Goal: Use online tool/utility: Utilize a website feature to perform a specific function

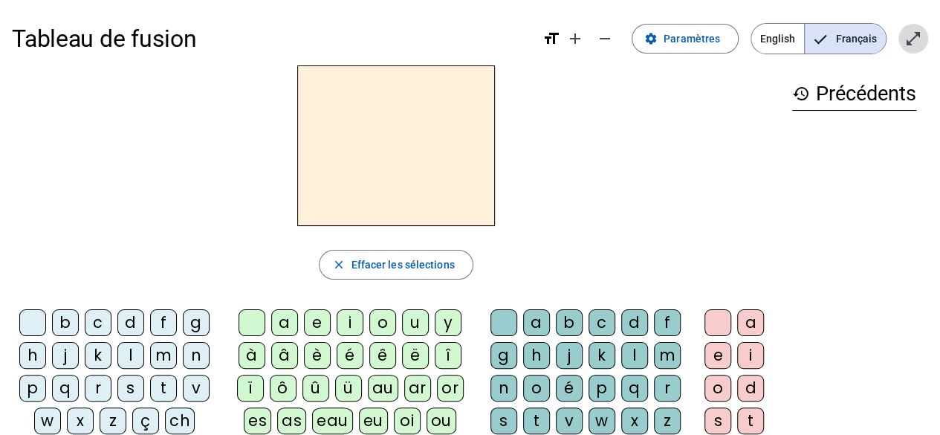
click at [911, 47] on mat-icon "open_in_full" at bounding box center [914, 39] width 18 height 18
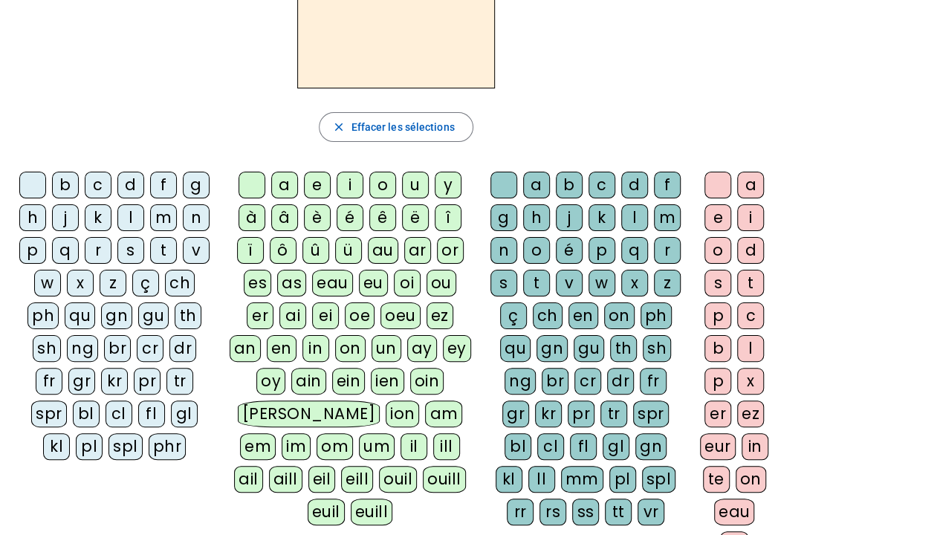
scroll to position [138, 0]
click at [112, 279] on div "z" at bounding box center [113, 282] width 27 height 27
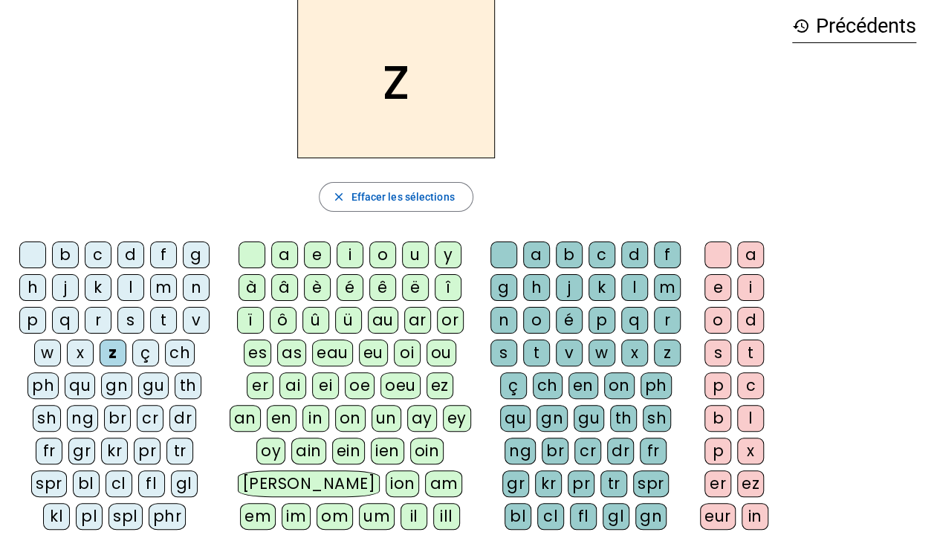
scroll to position [67, 0]
click at [381, 251] on div "o" at bounding box center [382, 255] width 27 height 27
click at [540, 313] on div "o" at bounding box center [536, 321] width 27 height 27
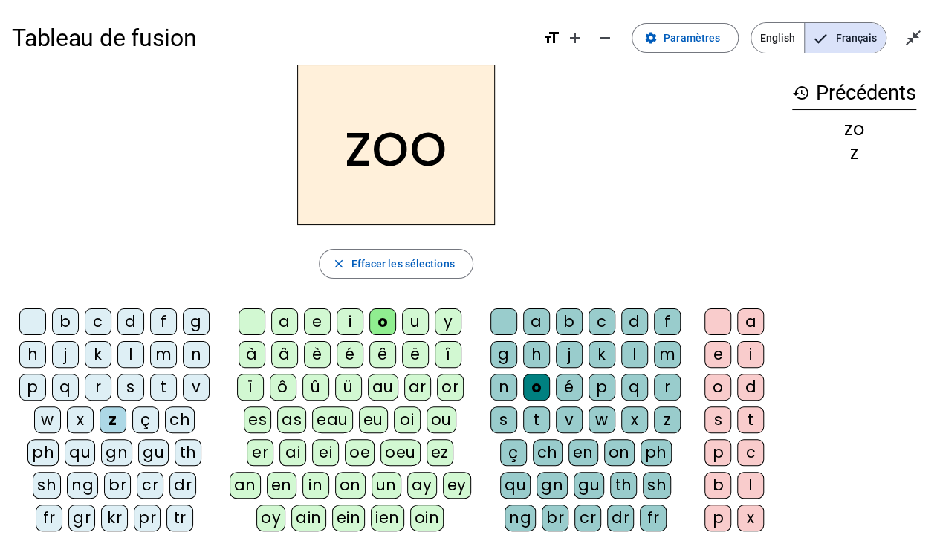
scroll to position [0, 0]
click at [345, 352] on div "é" at bounding box center [350, 355] width 27 height 27
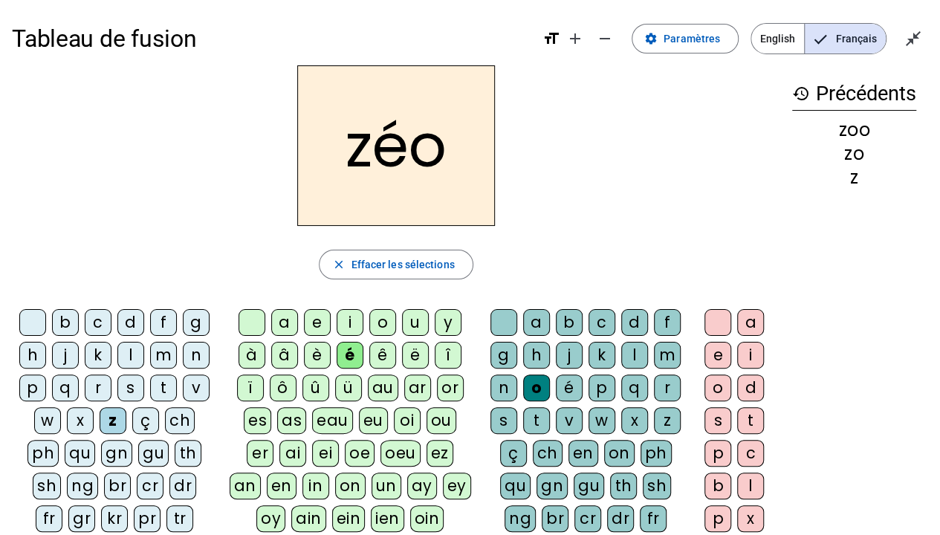
click at [382, 320] on div "o" at bounding box center [382, 322] width 27 height 27
click at [563, 385] on div "é" at bounding box center [569, 388] width 27 height 27
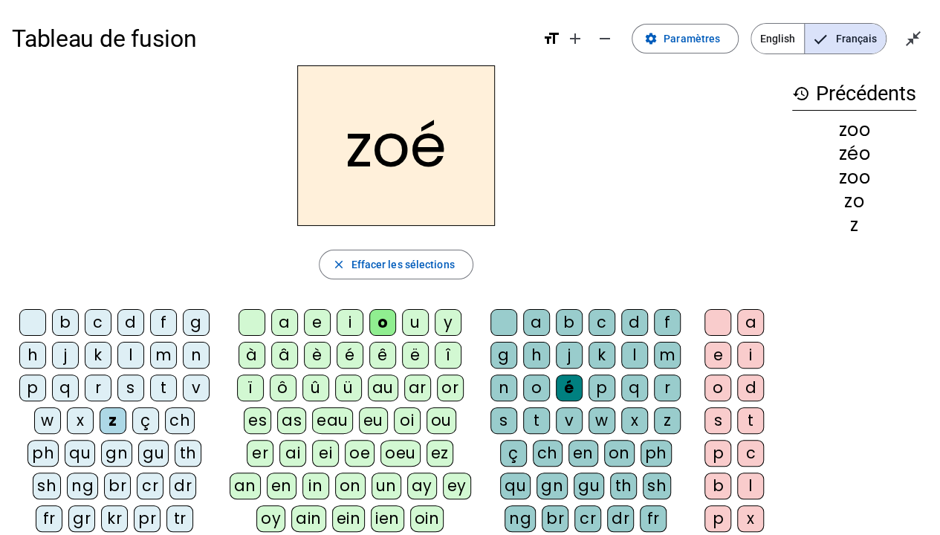
click at [193, 354] on div "n" at bounding box center [196, 355] width 27 height 27
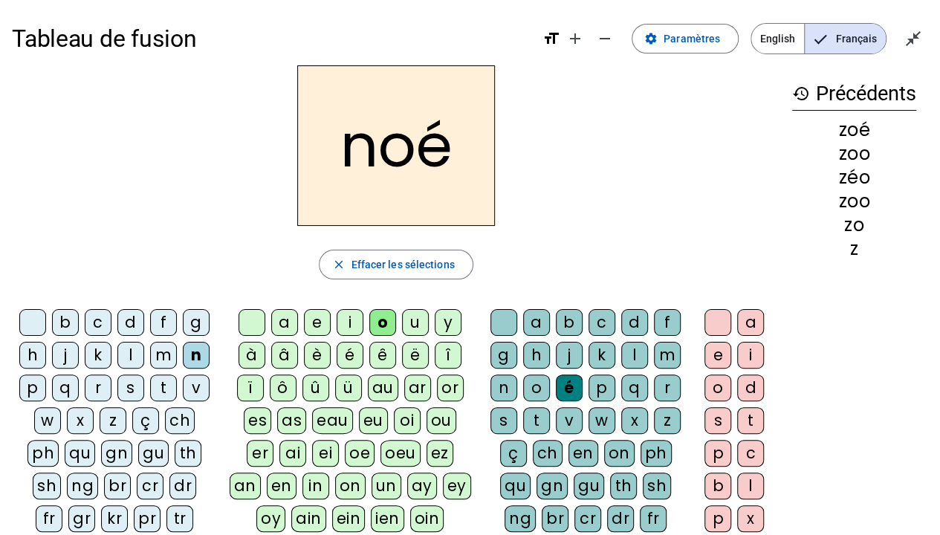
click at [537, 317] on div "a" at bounding box center [536, 322] width 27 height 27
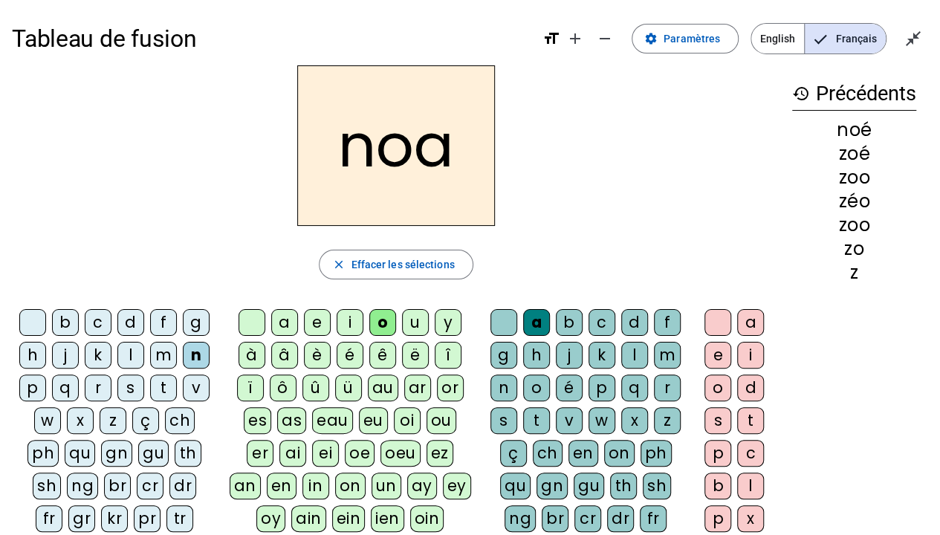
click at [70, 321] on div "b" at bounding box center [65, 322] width 27 height 27
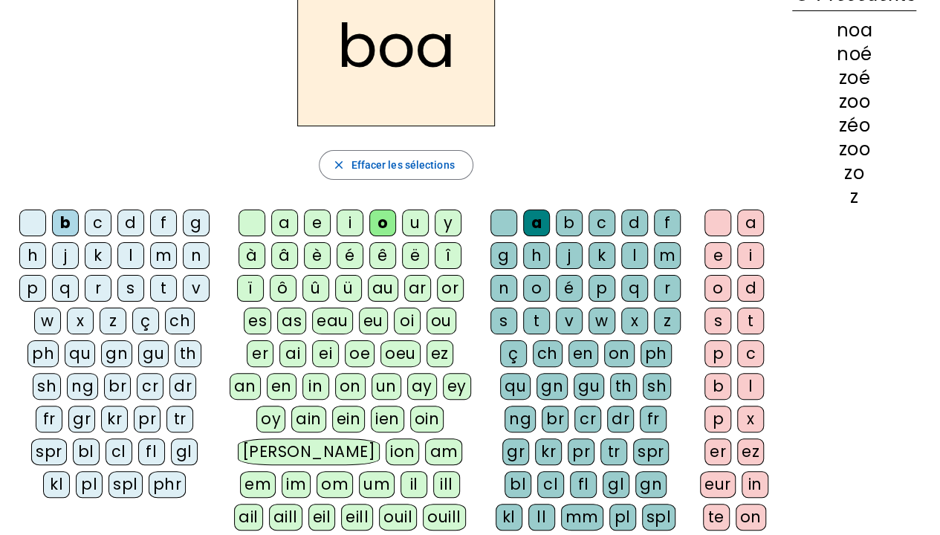
scroll to position [97, 0]
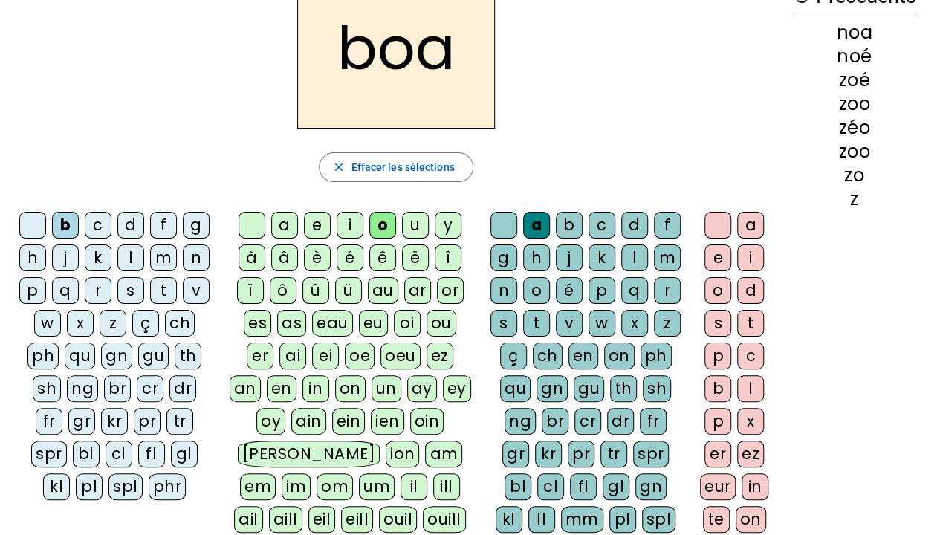
click at [73, 434] on div "bl" at bounding box center [86, 454] width 27 height 27
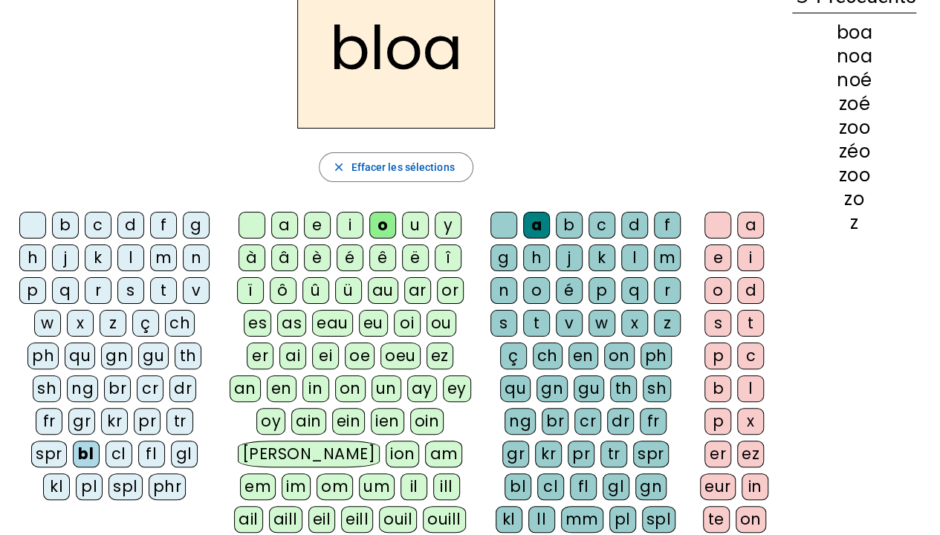
click at [252, 222] on div at bounding box center [252, 225] width 27 height 27
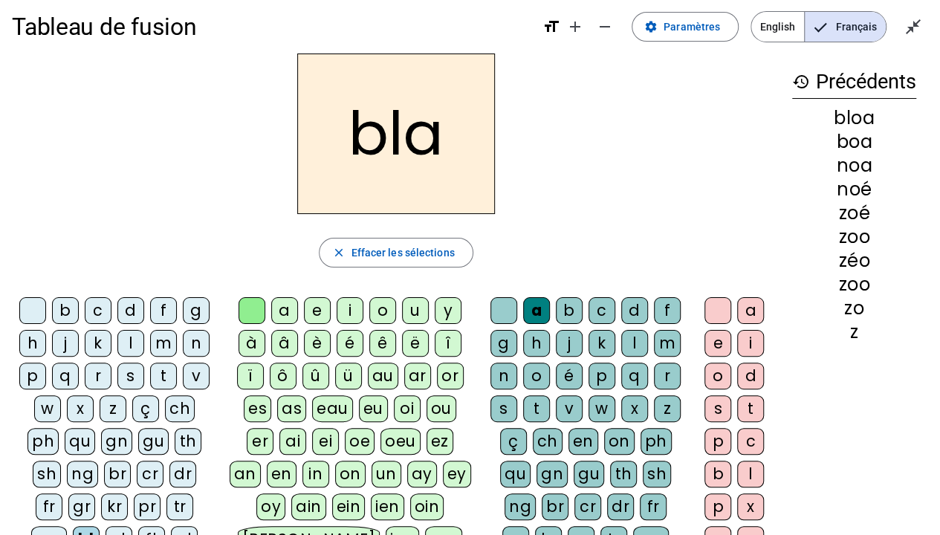
scroll to position [10, 0]
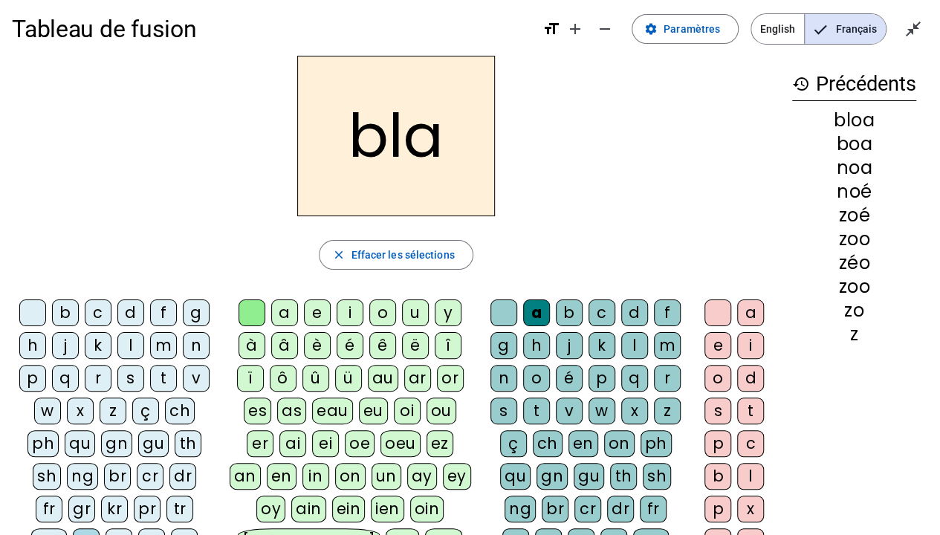
click at [567, 375] on div "é" at bounding box center [569, 378] width 27 height 27
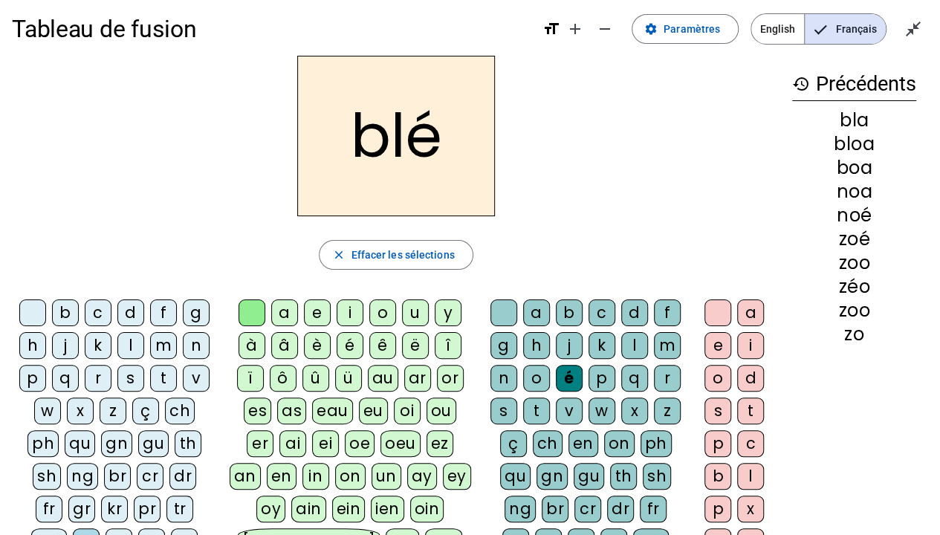
click at [100, 314] on div "c" at bounding box center [98, 313] width 27 height 27
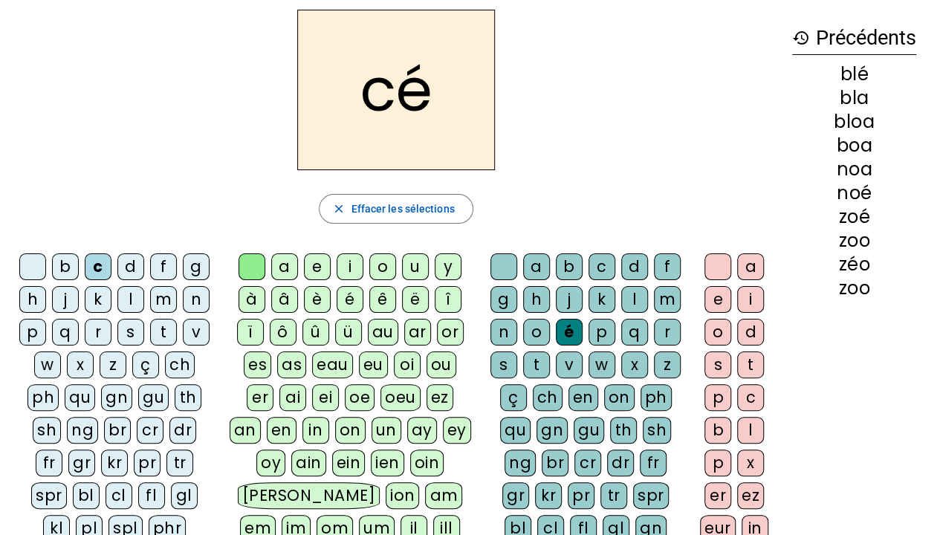
scroll to position [100, 0]
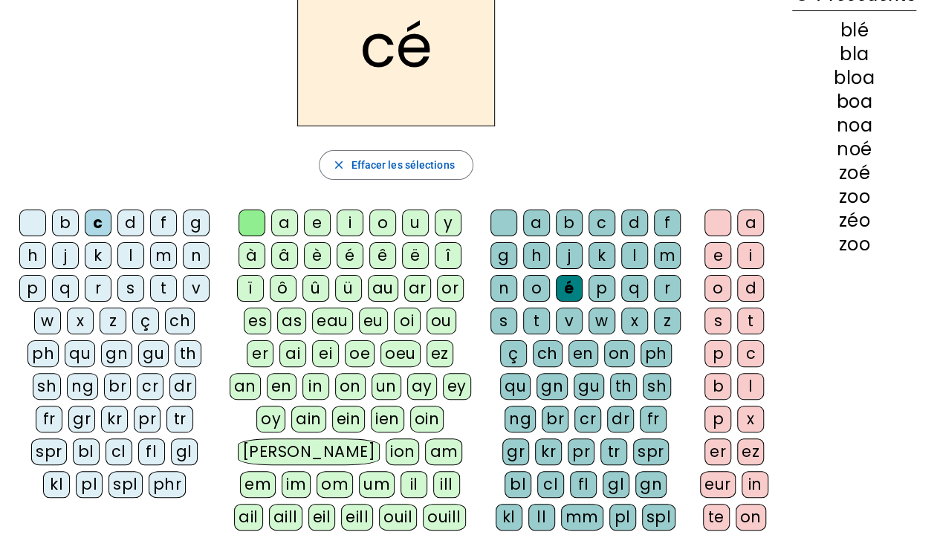
click at [106, 434] on div "cl" at bounding box center [119, 452] width 27 height 27
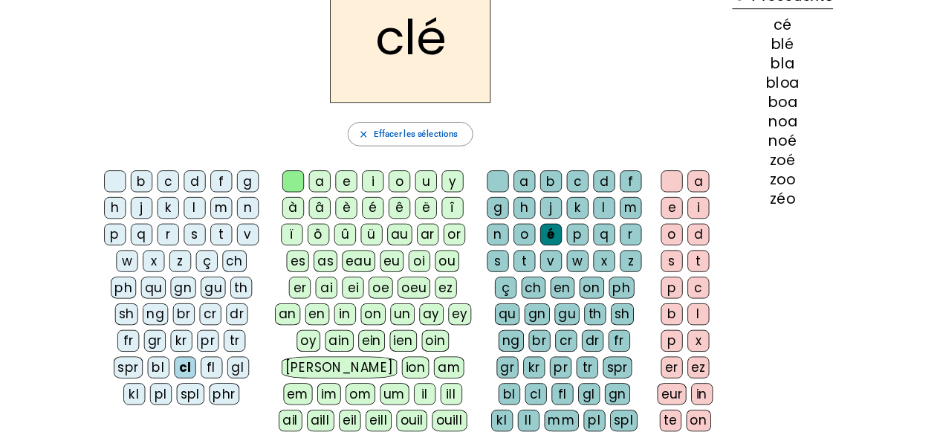
scroll to position [0, 0]
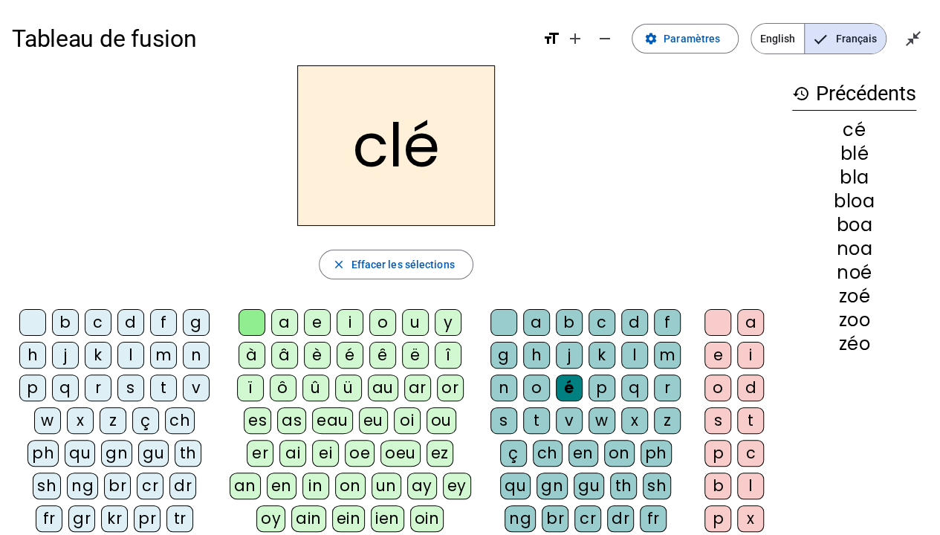
click at [723, 385] on div "o" at bounding box center [718, 388] width 27 height 27
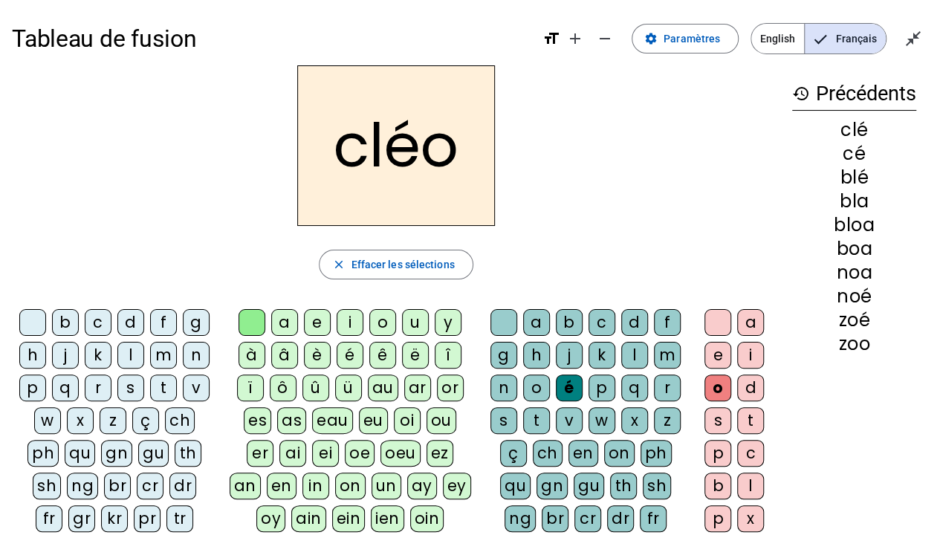
click at [135, 360] on div "l" at bounding box center [130, 355] width 27 height 27
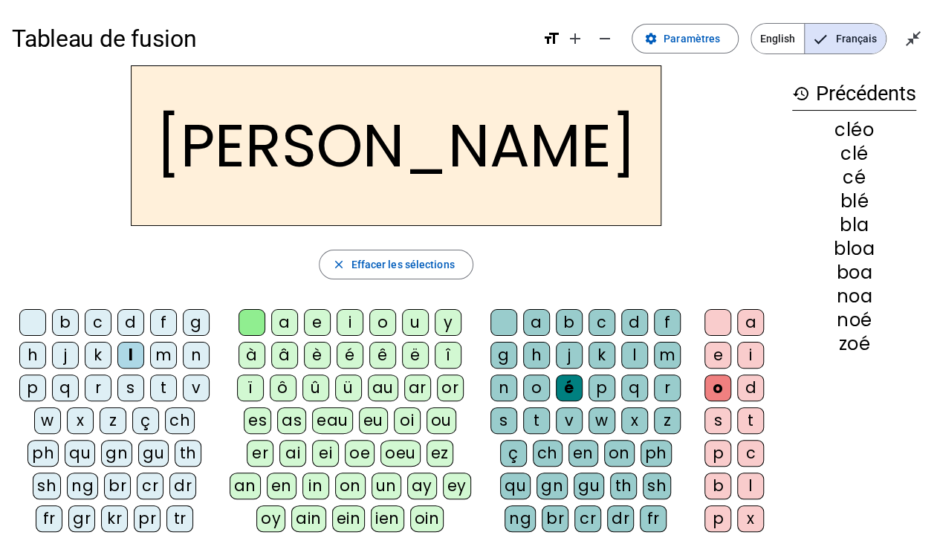
click at [748, 317] on div "a" at bounding box center [750, 322] width 27 height 27
